Goal: Task Accomplishment & Management: Use online tool/utility

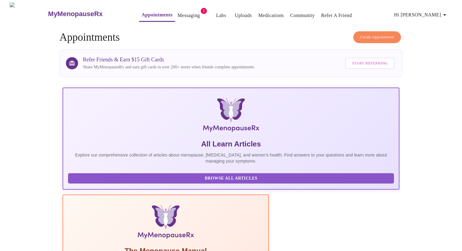
scroll to position [104, 0]
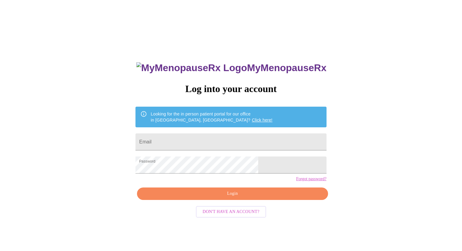
scroll to position [6, 0]
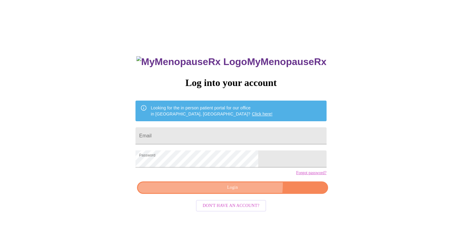
click at [244, 192] on span "Login" at bounding box center [232, 188] width 177 height 8
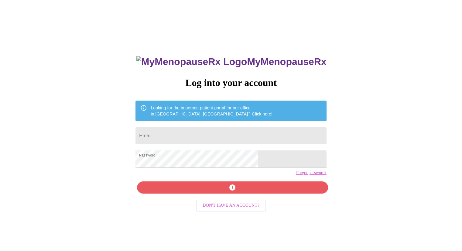
click at [313, 206] on div "MyMenopauseRx Log into your account Looking for the in person patient portal fo…" at bounding box center [231, 146] width 458 height 301
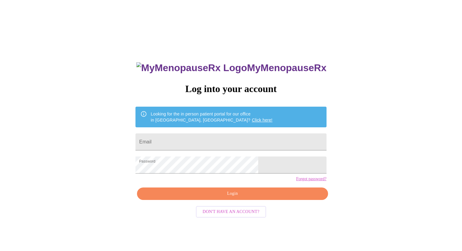
scroll to position [6, 0]
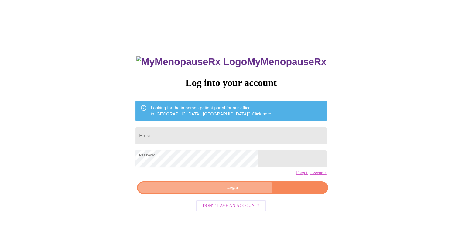
click at [239, 192] on span "Login" at bounding box center [232, 188] width 177 height 8
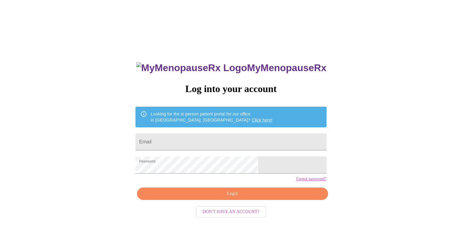
scroll to position [6, 0]
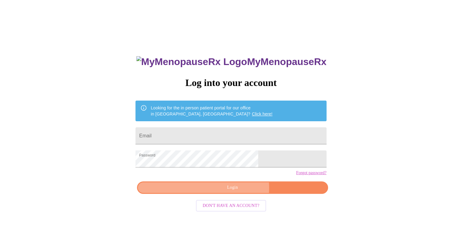
click at [238, 192] on span "Login" at bounding box center [232, 188] width 177 height 8
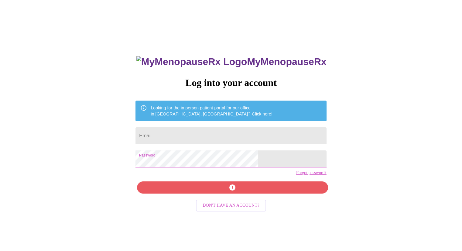
click at [205, 136] on input "Email" at bounding box center [231, 135] width 191 height 17
type input "[EMAIL_ADDRESS][DOMAIN_NAME]"
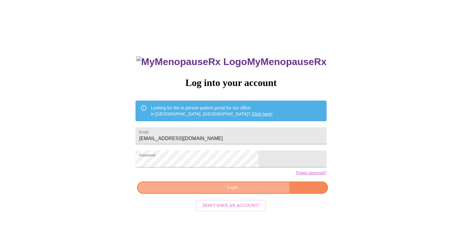
click at [247, 192] on span "Login" at bounding box center [232, 188] width 177 height 8
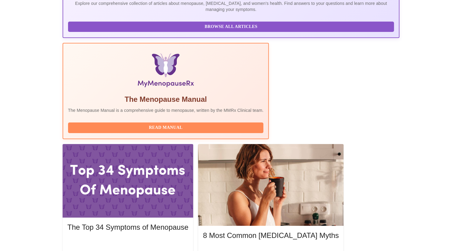
scroll to position [156, 0]
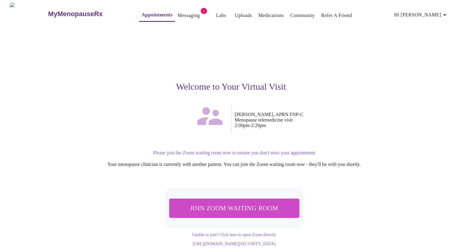
click at [239, 204] on span "Join Zoom Waiting Room" at bounding box center [234, 207] width 115 height 11
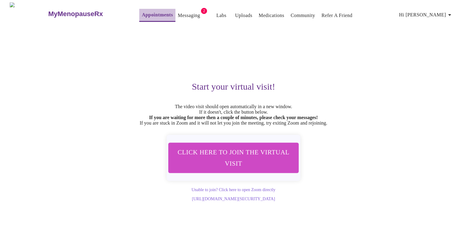
click at [146, 12] on link "Appointments" at bounding box center [157, 15] width 31 height 9
